Goal: Transaction & Acquisition: Purchase product/service

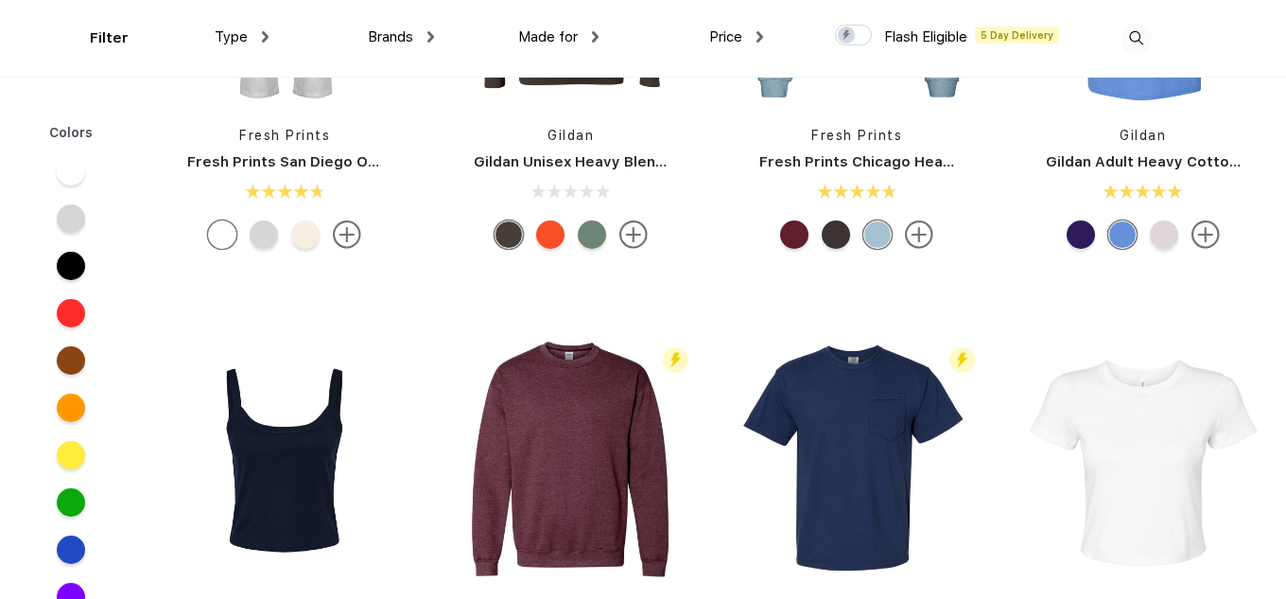
scroll to position [1250, 0]
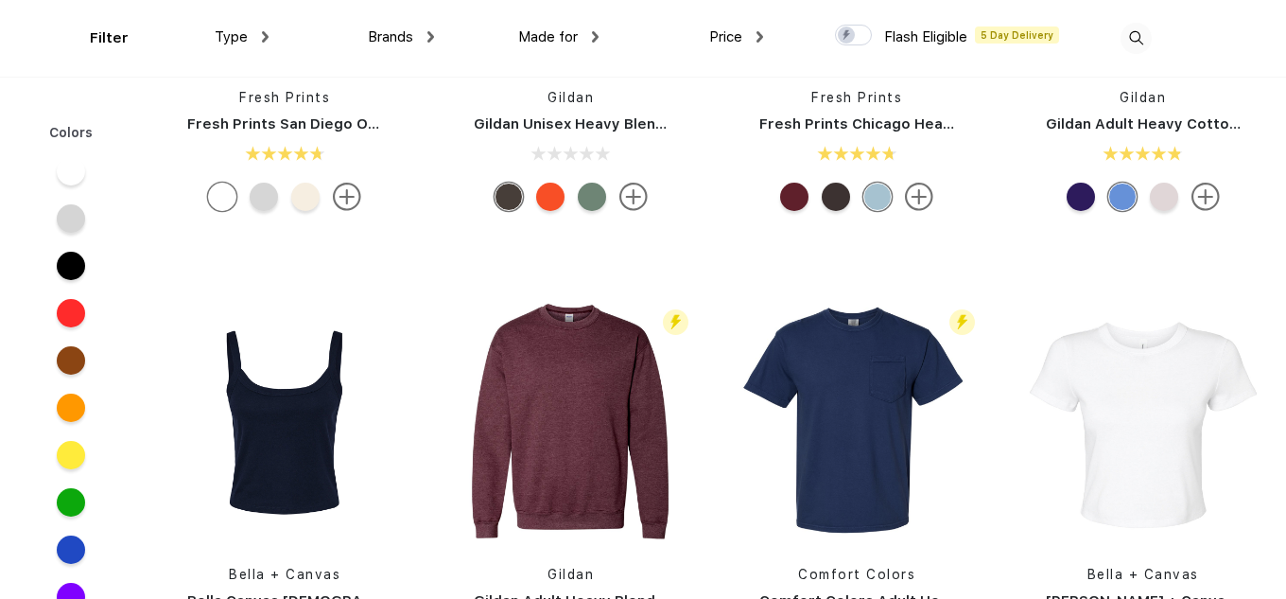
click at [254, 28] on div "Type" at bounding box center [242, 37] width 54 height 22
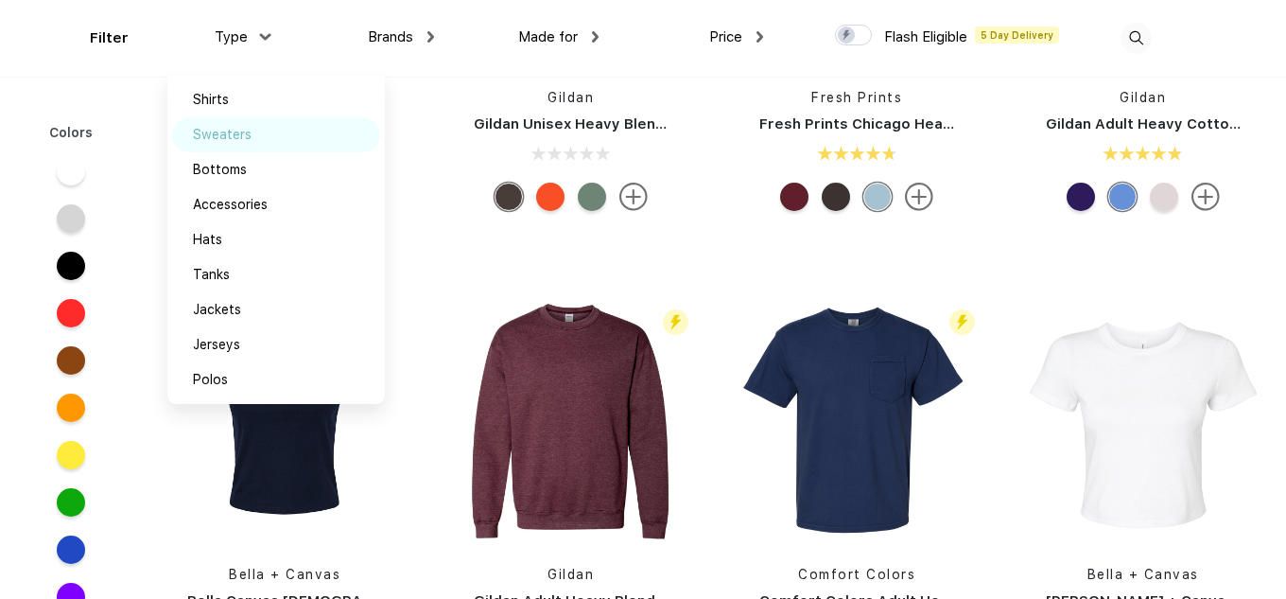
click at [267, 119] on div "Sweaters" at bounding box center [276, 134] width 208 height 35
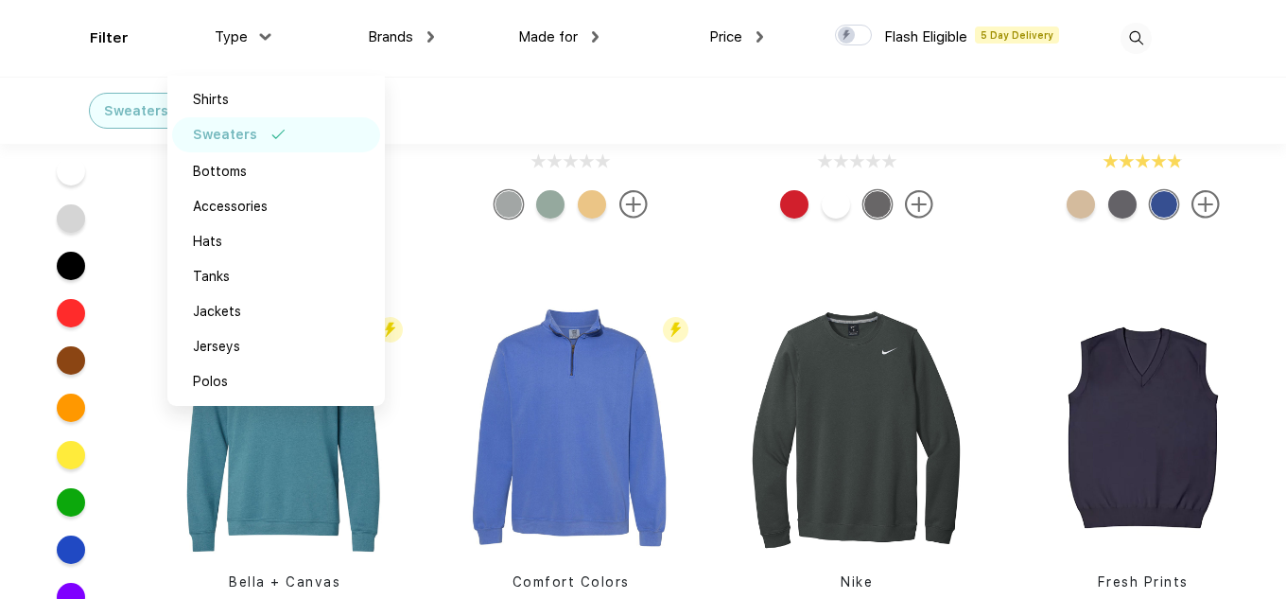
scroll to position [1249, 0]
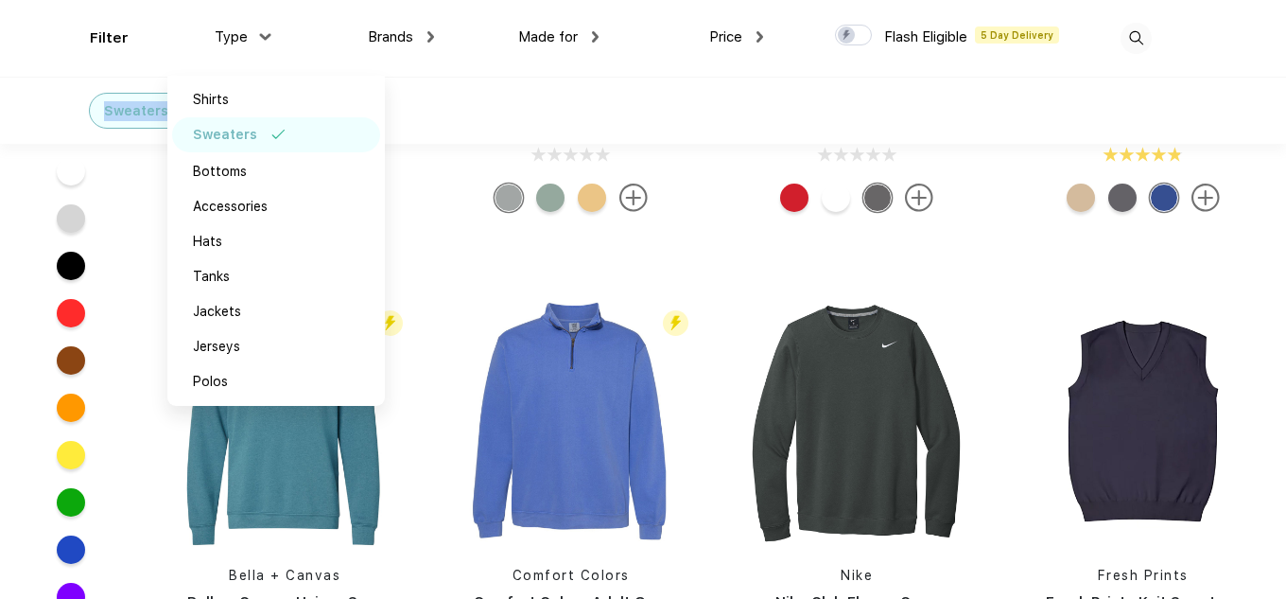
drag, startPoint x: 1283, startPoint y: 78, endPoint x: 1288, endPoint y: 136, distance: 58.9
click at [1286, 136] on html "Products Services CSR Swag Case Studies Natural Light [PERSON_NAME] Own Add you…" at bounding box center [643, 470] width 1286 height 3439
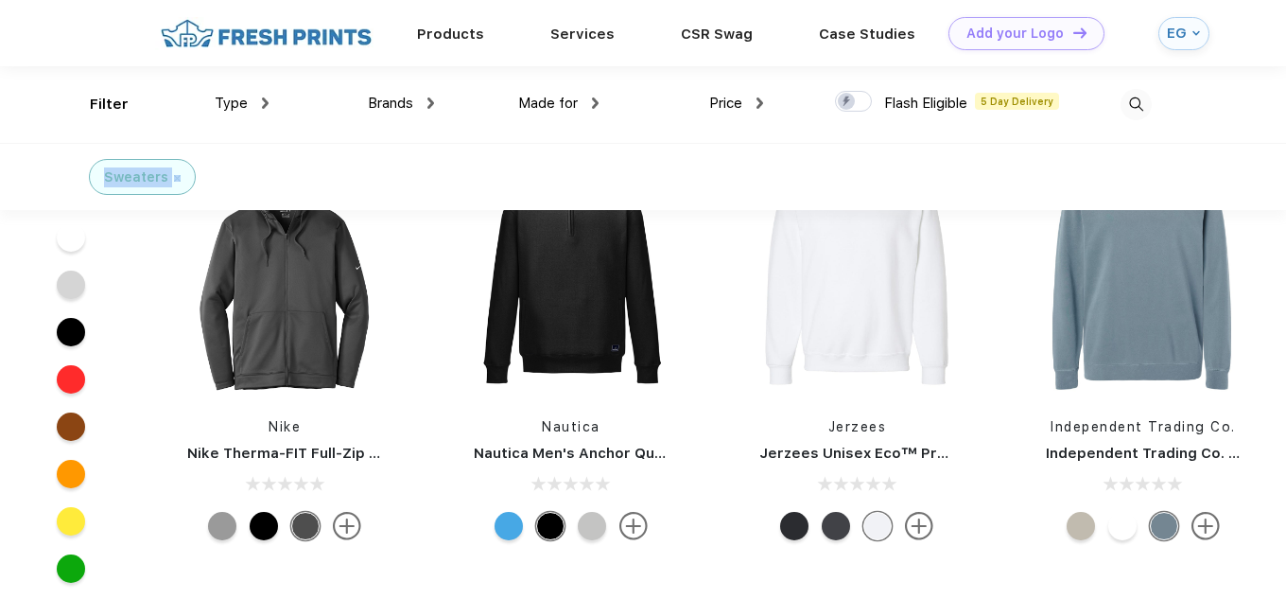
scroll to position [4628, 0]
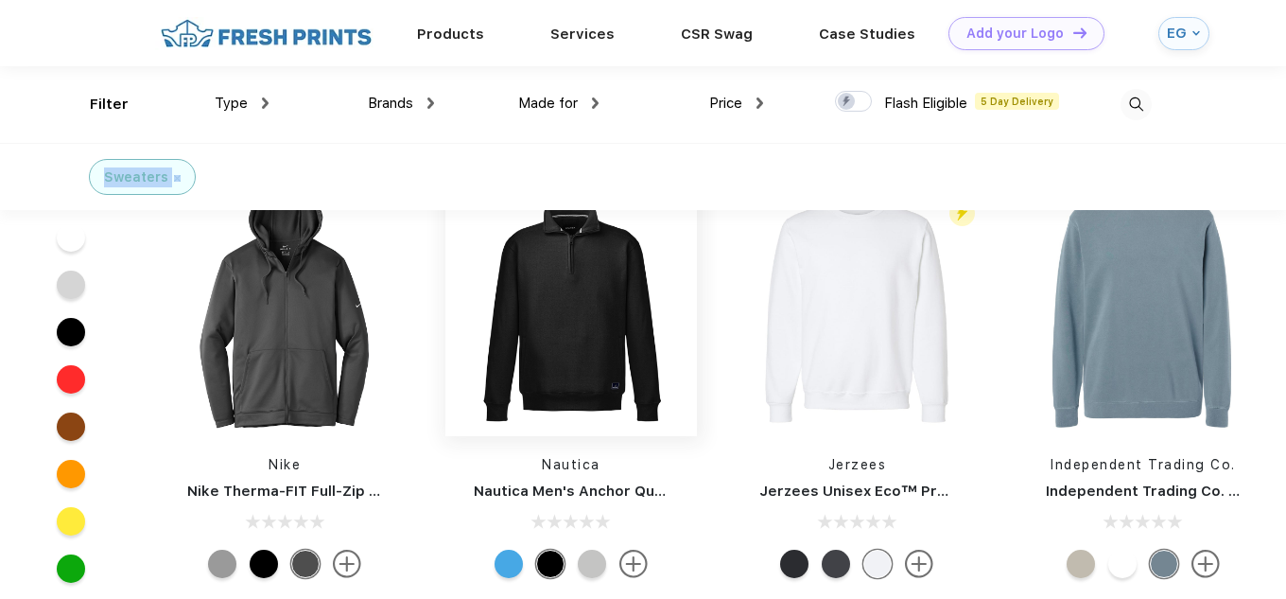
click at [559, 314] on img at bounding box center [572, 310] width 252 height 252
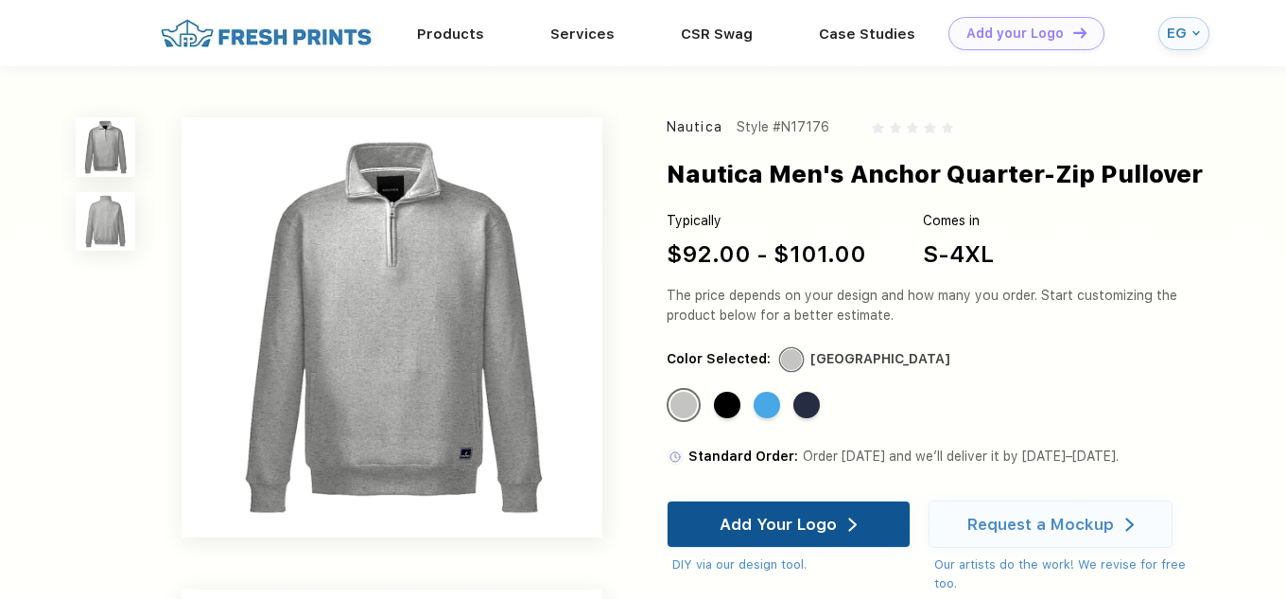
click at [770, 512] on div "Add Your Logo" at bounding box center [788, 523] width 137 height 45
